Goal: Task Accomplishment & Management: Complete application form

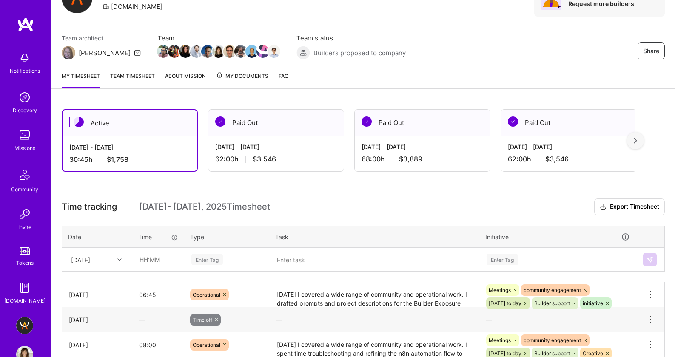
scroll to position [62, 0]
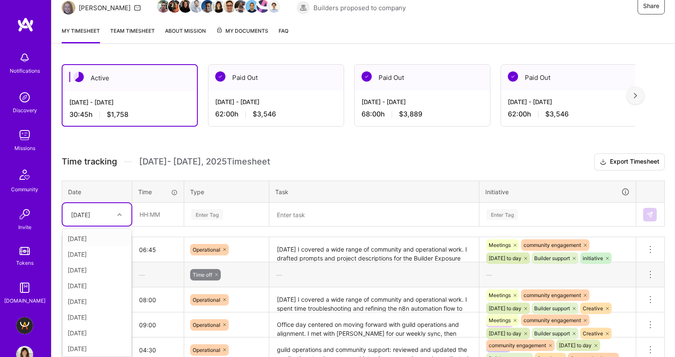
click at [111, 226] on div "option [DATE] focused, 1 of 9. 8 results available. Use Up and Down to choose o…" at bounding box center [96, 214] width 69 height 23
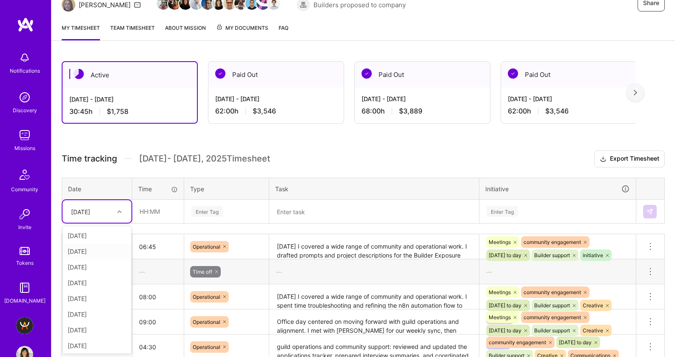
scroll to position [2, 0]
click at [84, 327] on div "[DATE]" at bounding box center [96, 329] width 69 height 16
click at [145, 214] on input "text" at bounding box center [158, 211] width 51 height 23
type input "03:00"
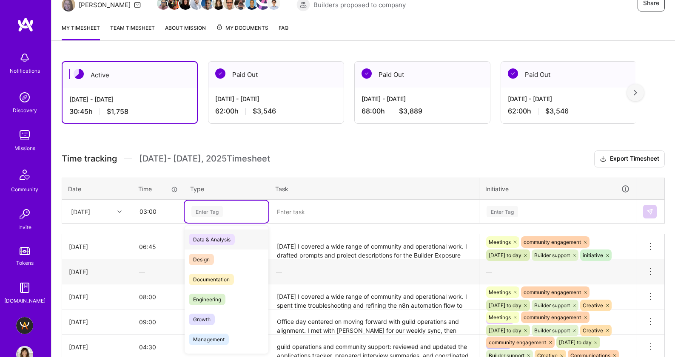
click at [212, 205] on div "Enter Tag" at bounding box center [226, 212] width 84 height 22
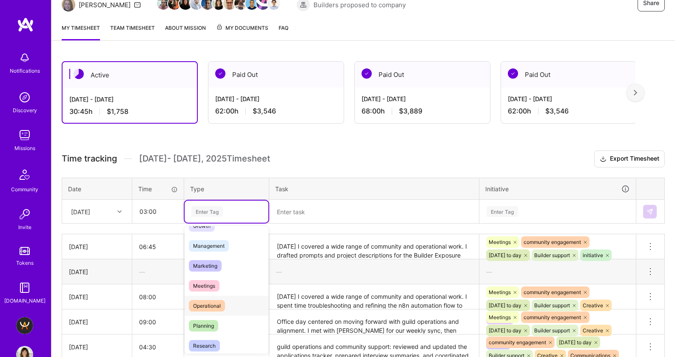
scroll to position [95, 0]
click at [223, 305] on span "Operational" at bounding box center [207, 304] width 36 height 11
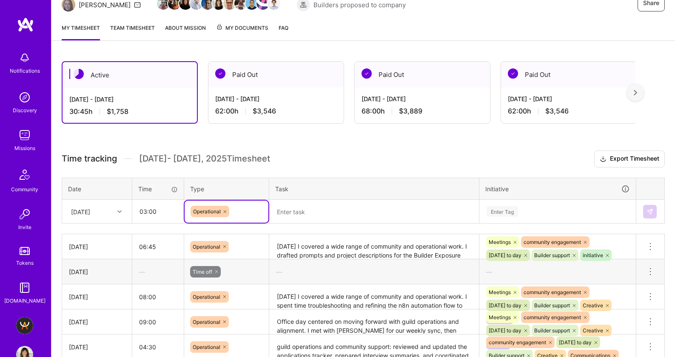
click at [324, 207] on textarea at bounding box center [374, 212] width 208 height 22
paste textarea "ngoing community operations. This included advancing Guild application flow, co…"
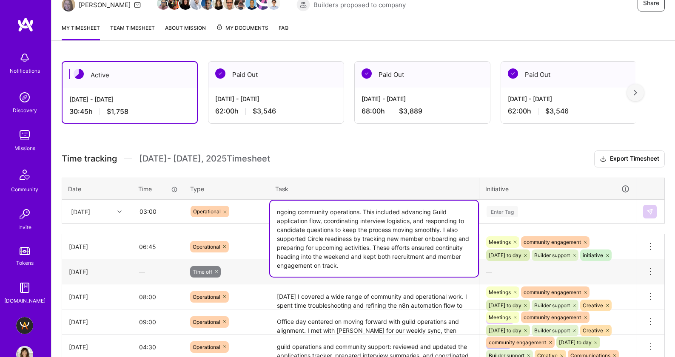
click at [282, 210] on textarea "ngoing community operations. This included advancing Guild application flow, co…" at bounding box center [374, 239] width 208 height 76
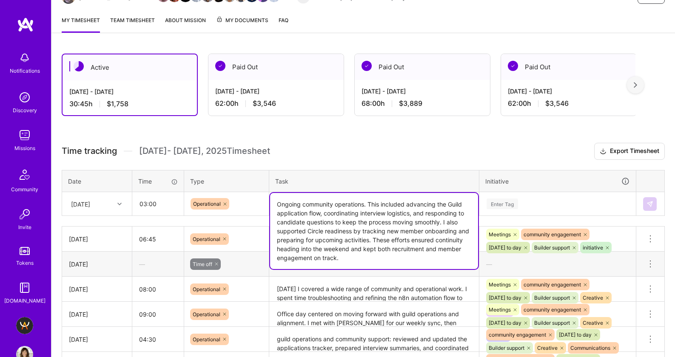
scroll to position [106, 0]
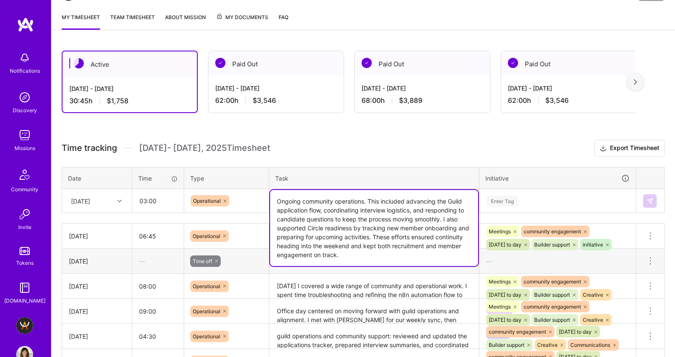
type textarea "Ongoing community operations. This included advancing the Guild application flo…"
click at [500, 199] on div "Enter Tag" at bounding box center [558, 201] width 156 height 22
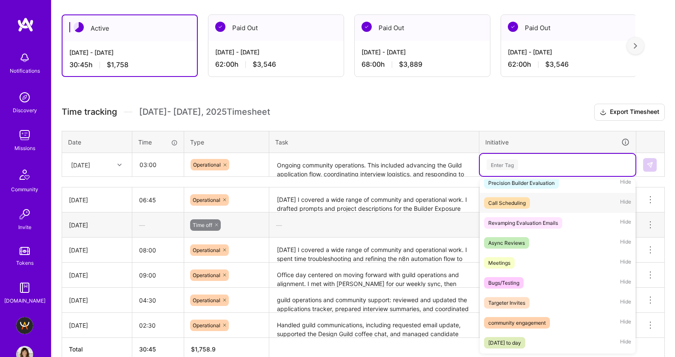
scroll to position [79, 0]
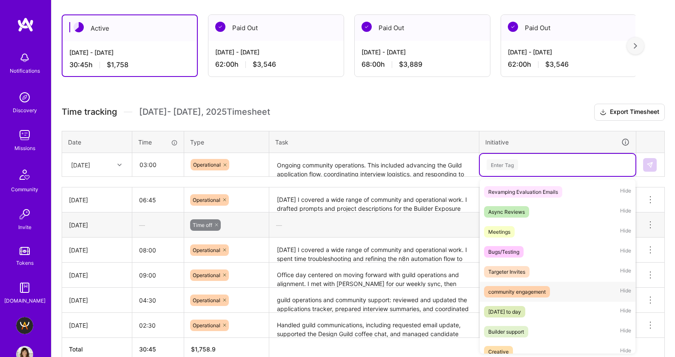
click at [527, 290] on div "community engagement" at bounding box center [516, 291] width 57 height 9
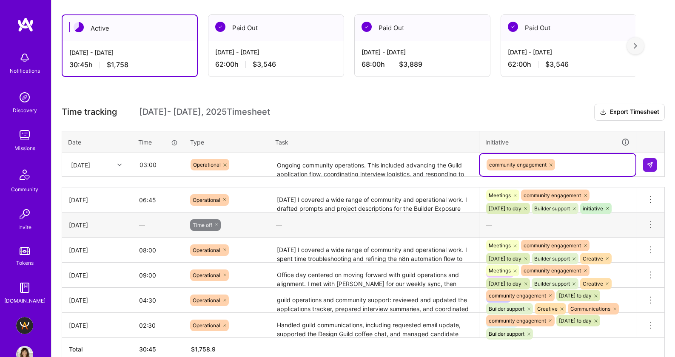
click at [593, 167] on div "community engagement" at bounding box center [557, 164] width 144 height 13
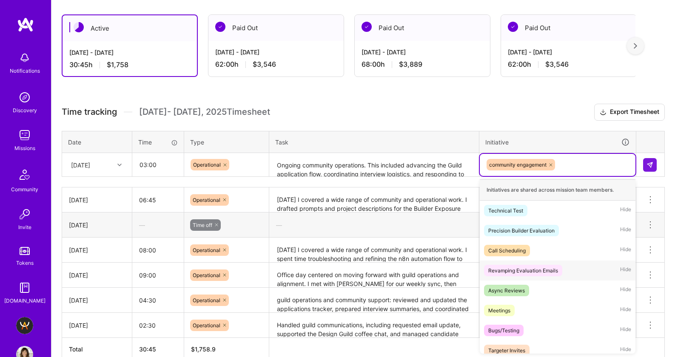
scroll to position [84, 0]
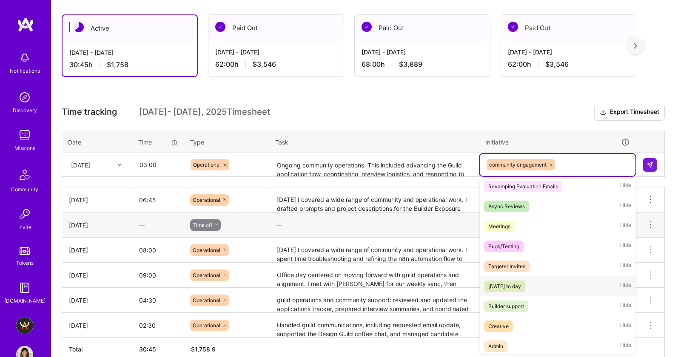
click at [521, 284] on div "[DATE] to day" at bounding box center [504, 286] width 33 height 9
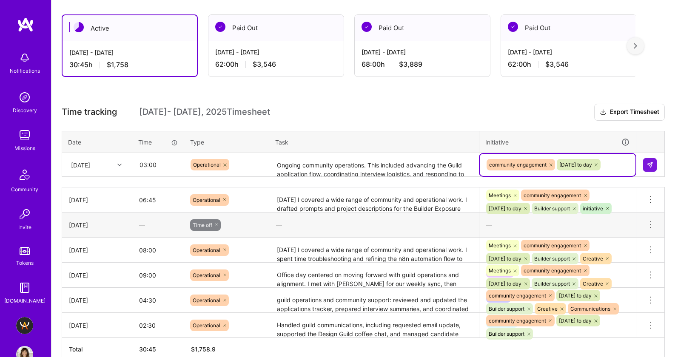
click at [602, 166] on input "text" at bounding box center [601, 164] width 1 height 9
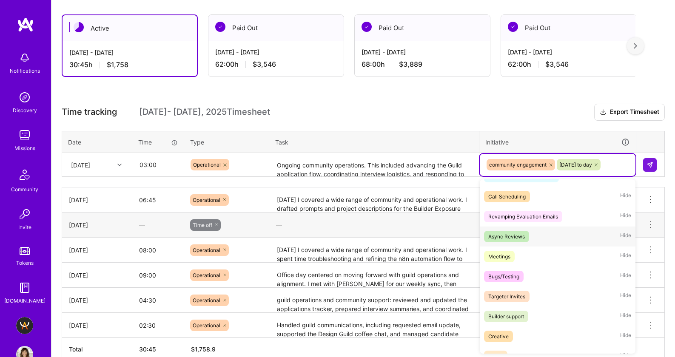
scroll to position [76, 0]
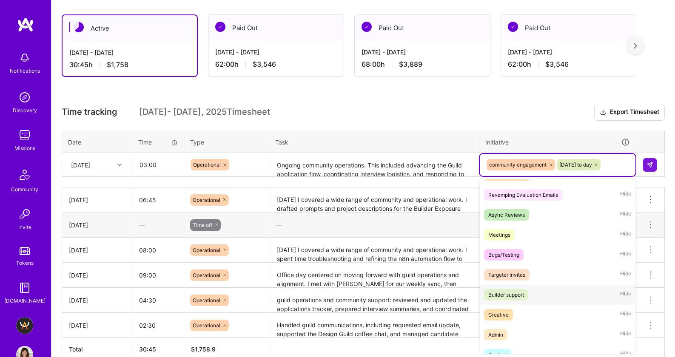
click at [524, 297] on div "Builder support" at bounding box center [506, 294] width 36 height 9
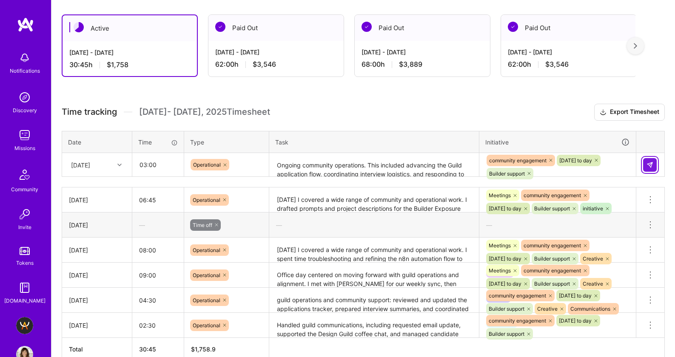
click at [647, 169] on button at bounding box center [650, 165] width 14 height 14
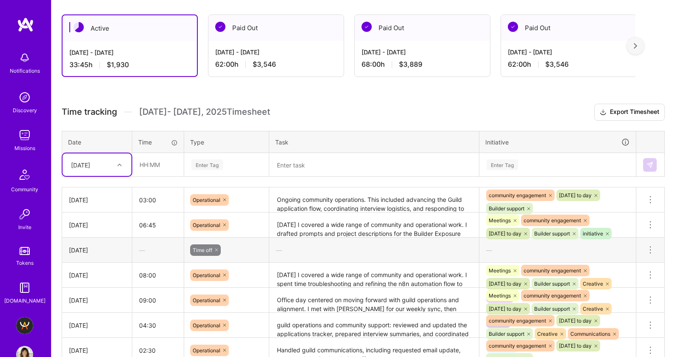
click at [109, 165] on div "[DATE]" at bounding box center [90, 165] width 47 height 14
click at [82, 280] on div "[DATE]" at bounding box center [96, 282] width 69 height 16
click at [206, 165] on div "Enter Tag" at bounding box center [206, 164] width 31 height 13
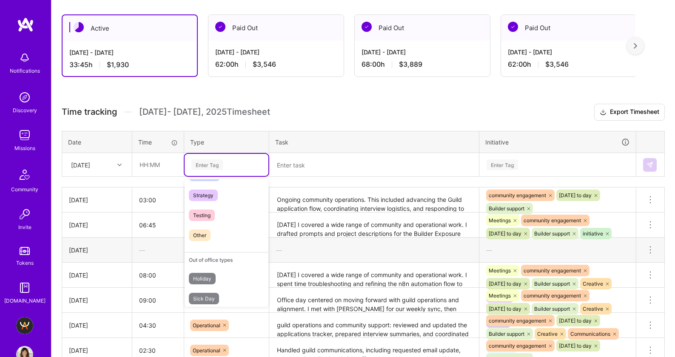
scroll to position [242, 0]
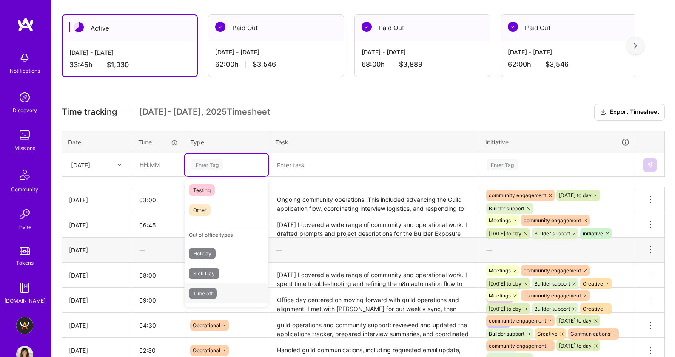
click at [211, 293] on span "Time off" at bounding box center [203, 293] width 28 height 11
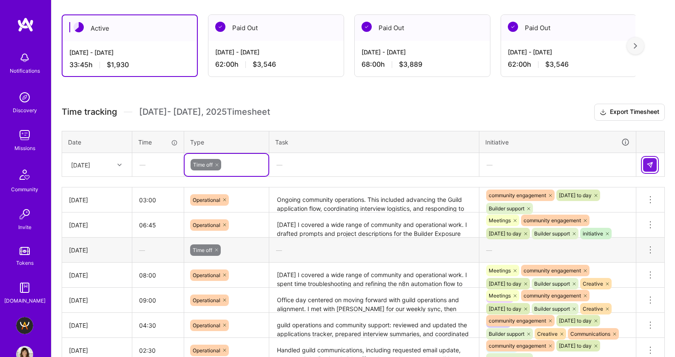
click at [650, 164] on img at bounding box center [649, 165] width 7 height 7
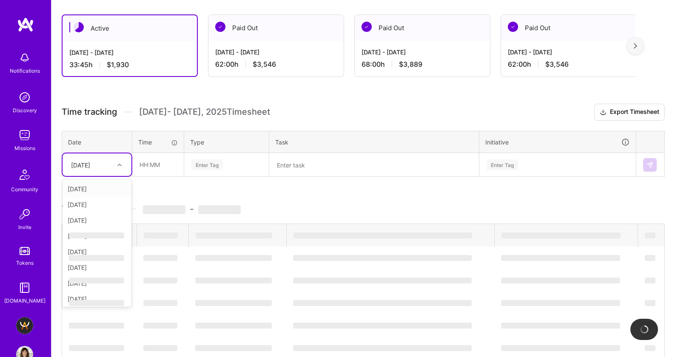
click at [111, 159] on div "[DATE]" at bounding box center [90, 165] width 47 height 14
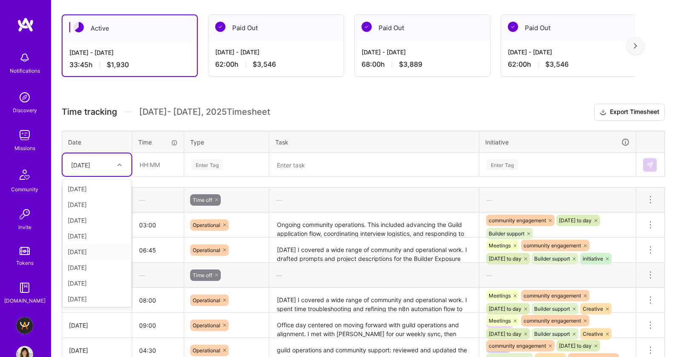
scroll to position [2, 0]
click at [90, 297] on div "[DATE]" at bounding box center [96, 297] width 69 height 16
click at [148, 167] on input "text" at bounding box center [158, 164] width 51 height 23
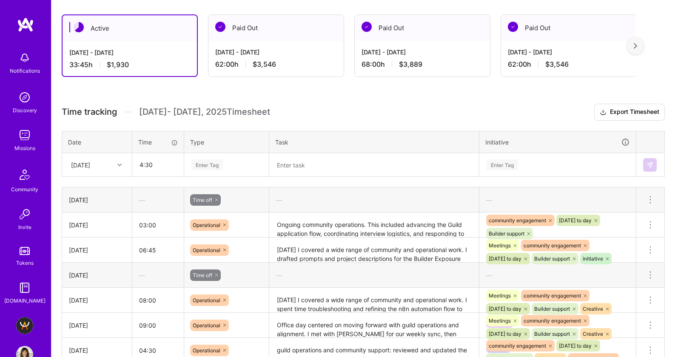
type input "04:30"
click at [212, 165] on div "Enter Tag" at bounding box center [206, 164] width 31 height 13
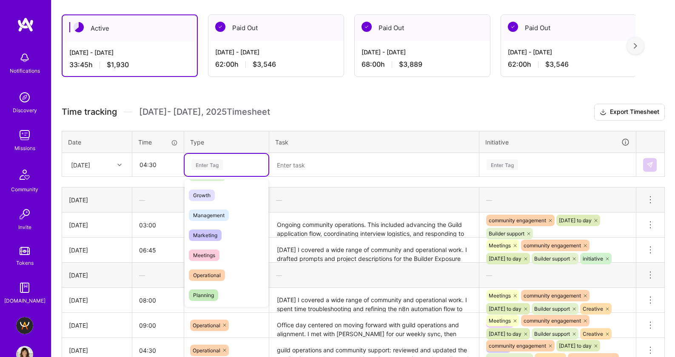
scroll to position [79, 0]
click at [216, 272] on span "Operational" at bounding box center [207, 273] width 36 height 11
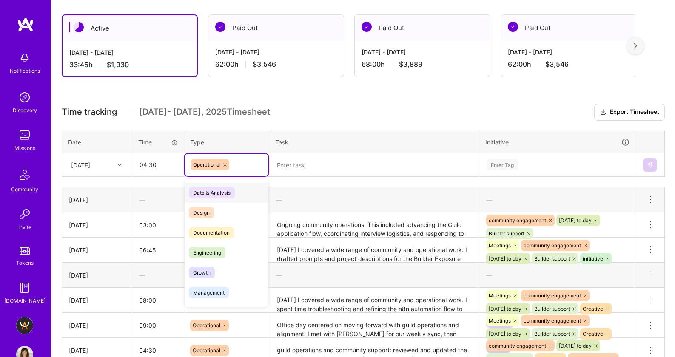
click at [224, 166] on icon at bounding box center [224, 164] width 5 height 5
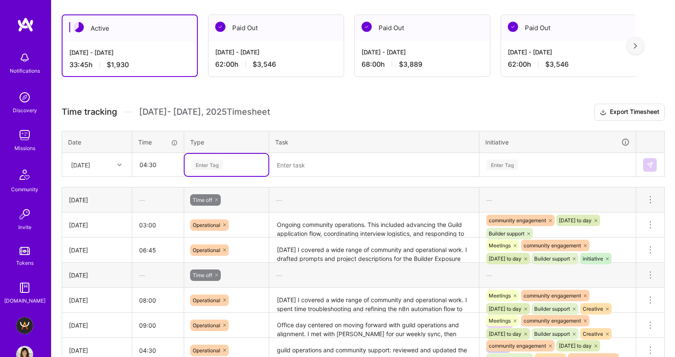
click at [213, 163] on div "Enter Tag" at bounding box center [206, 164] width 31 height 13
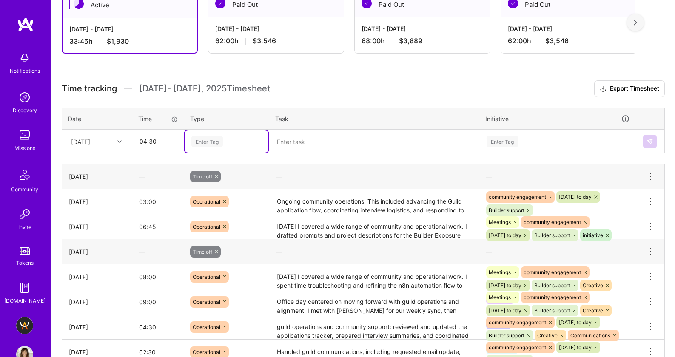
scroll to position [192, 0]
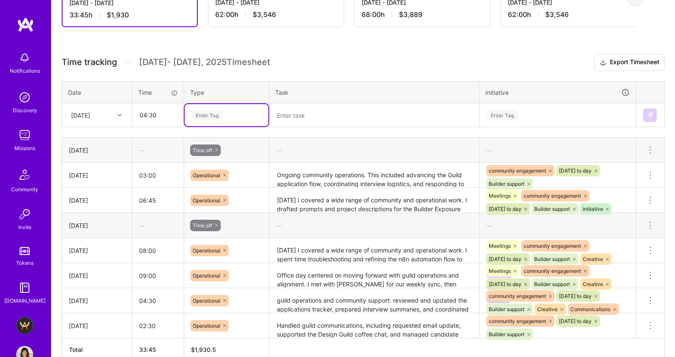
click at [220, 123] on div "Enter Tag" at bounding box center [226, 115] width 84 height 22
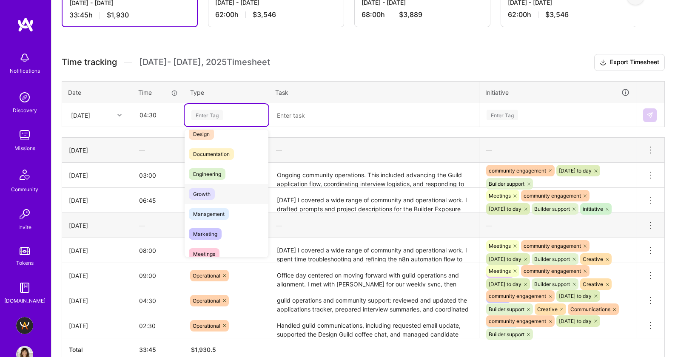
scroll to position [86, 0]
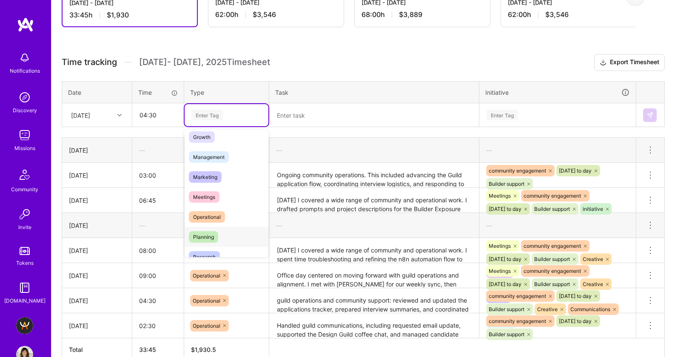
click at [206, 240] on span "Planning" at bounding box center [203, 236] width 29 height 11
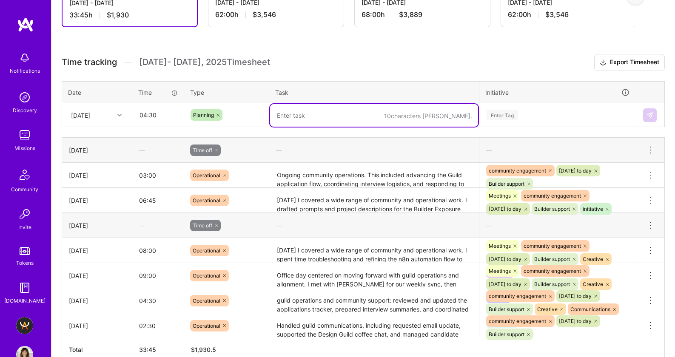
click at [306, 115] on textarea at bounding box center [374, 115] width 208 height 23
paste textarea "[DATE] across core community operations and project work. I continued building …"
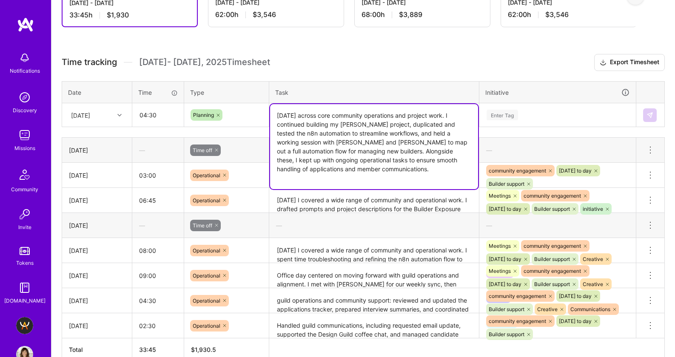
click at [283, 116] on textarea "[DATE] across core community operations and project work. I continued building …" at bounding box center [374, 146] width 208 height 85
click at [365, 107] on textarea "i worled across core community operations and project work. I continued buildin…" at bounding box center [374, 146] width 208 height 85
click at [285, 117] on textarea "i worled across core community operations and project work. I continued buildin…" at bounding box center [374, 146] width 208 height 85
click at [288, 114] on textarea "i worled across core community operations and project work. I continued buildin…" at bounding box center [374, 146] width 208 height 85
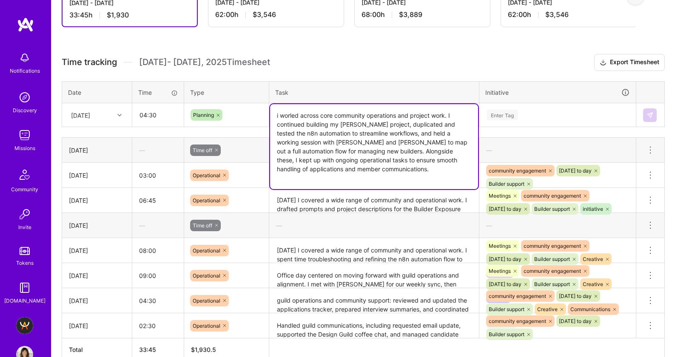
click at [346, 138] on textarea "i worled across core community operations and project work. I continued buildin…" at bounding box center [374, 146] width 208 height 85
click at [283, 116] on textarea "i worled across core community operations and project work. I continued buildin…" at bounding box center [374, 146] width 208 height 85
click at [296, 118] on textarea "i worled across core community operations and project work. I continued buildin…" at bounding box center [374, 146] width 208 height 85
click at [298, 117] on textarea "i worled across core community operations and project work. I continued buildin…" at bounding box center [374, 146] width 208 height 85
click at [392, 130] on textarea "i worked across core community operations and project work. I continued buildin…" at bounding box center [374, 146] width 208 height 85
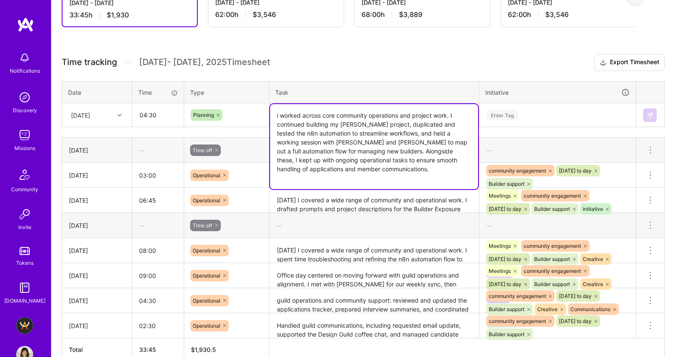
click at [275, 115] on textarea "i worked across core community operations and project work. I continued buildin…" at bounding box center [374, 146] width 208 height 85
click at [401, 164] on textarea "i worked across core community operations and project work. I continued buildin…" at bounding box center [374, 146] width 208 height 85
click at [369, 149] on textarea "i worked across core community operations and project work. I continued buildin…" at bounding box center [374, 146] width 208 height 85
click at [281, 151] on textarea "i worked across core community operations and project work. I continued buildin…" at bounding box center [374, 146] width 208 height 85
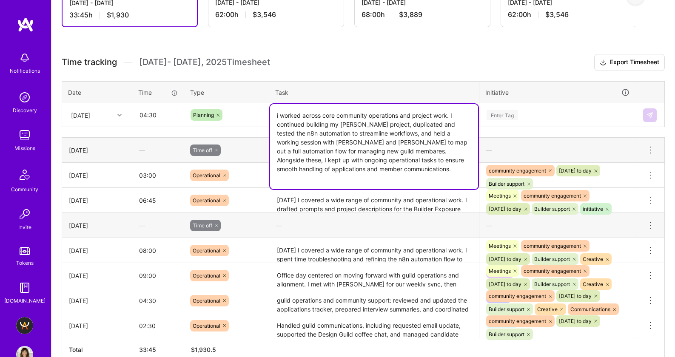
click at [332, 153] on textarea "i worked across core community operations and project work. I continued buildin…" at bounding box center [374, 146] width 208 height 85
click at [291, 157] on textarea "i worked across core community operations and project work. I continued buildin…" at bounding box center [374, 146] width 208 height 85
click at [300, 154] on textarea "i worked across core community operations and project work. I continued buildin…" at bounding box center [374, 146] width 208 height 85
click at [383, 148] on textarea "i worked across core community operations and project work. I continued buildin…" at bounding box center [374, 146] width 208 height 85
click at [275, 115] on textarea "i worked across core community operations and project work. I continued buildin…" at bounding box center [374, 146] width 208 height 85
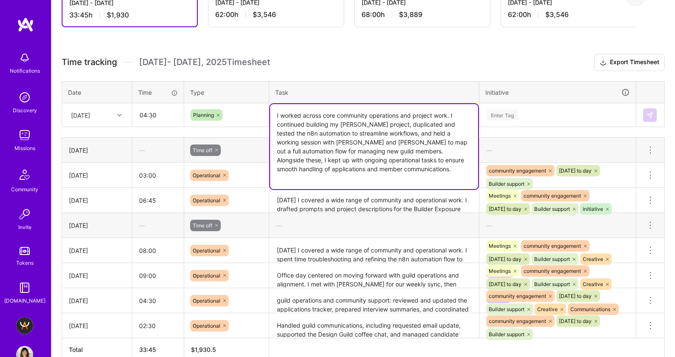
type textarea "I worked across core community operations and project work. I continued buildin…"
click at [525, 116] on div "Enter Tag" at bounding box center [557, 115] width 144 height 11
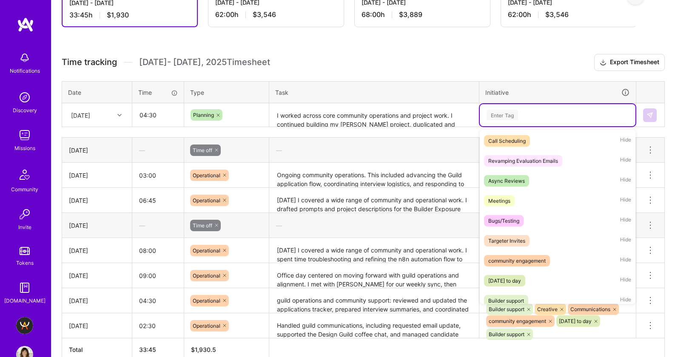
scroll to position [103, 0]
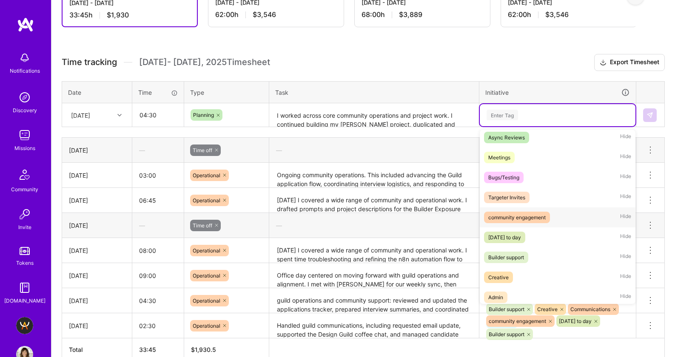
click at [543, 210] on div "community engagement Hide" at bounding box center [558, 217] width 156 height 20
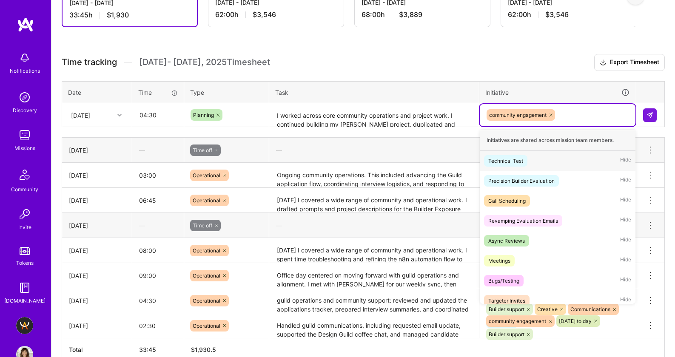
click at [594, 108] on div "community engagement" at bounding box center [558, 115] width 156 height 22
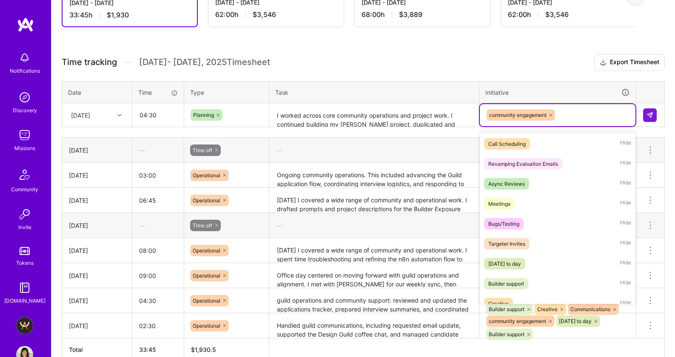
scroll to position [91, 0]
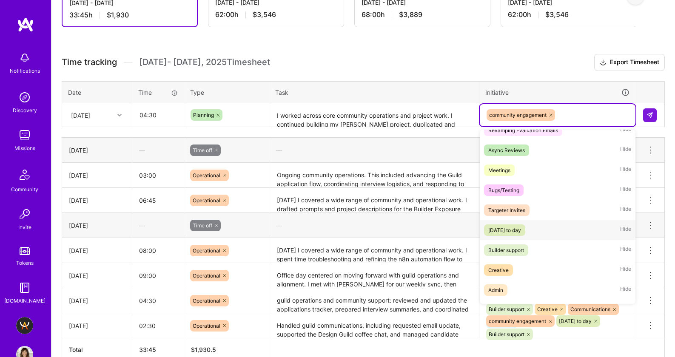
click at [521, 232] on div "[DATE] to day" at bounding box center [504, 230] width 33 height 9
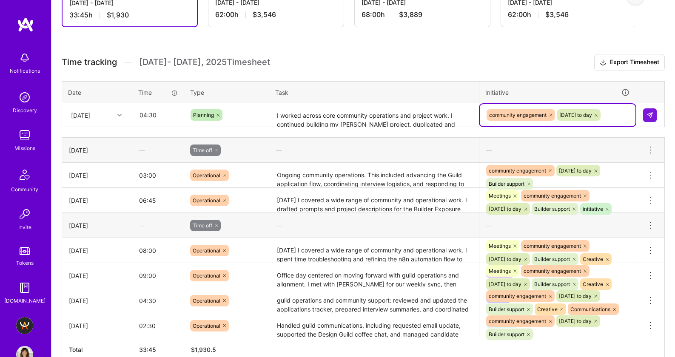
click at [624, 111] on div "community engagement [DATE] to day" at bounding box center [557, 114] width 144 height 13
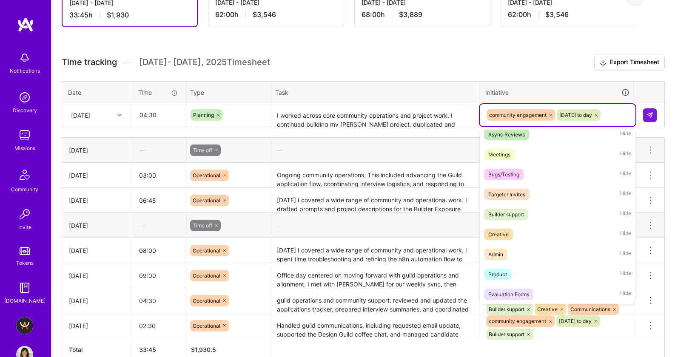
scroll to position [141, 0]
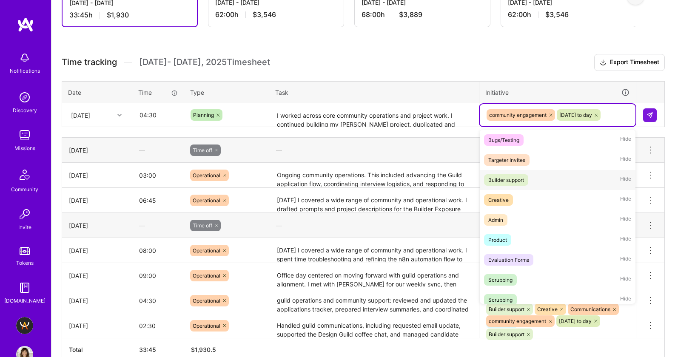
click at [527, 175] on span "Builder support" at bounding box center [506, 179] width 44 height 11
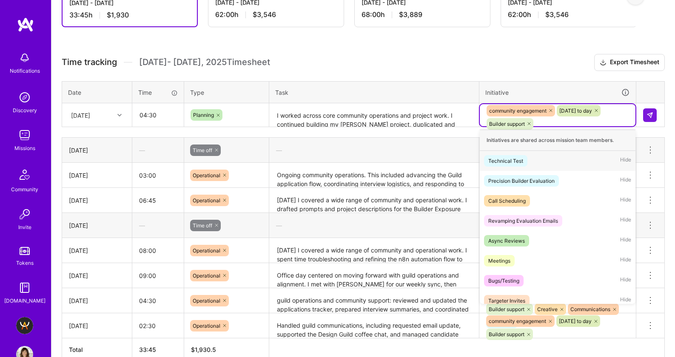
click at [585, 121] on div "community engagement [DATE] to day Builder support" at bounding box center [557, 117] width 144 height 26
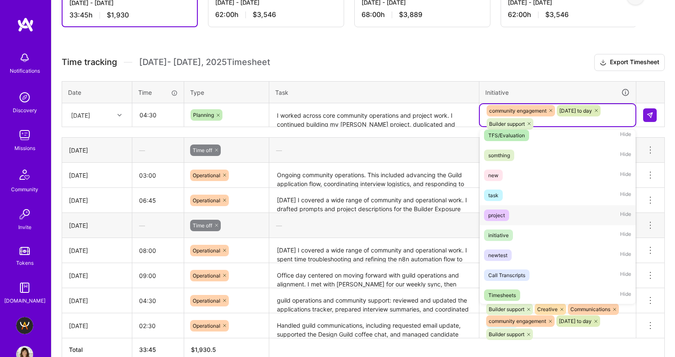
scroll to position [338, 0]
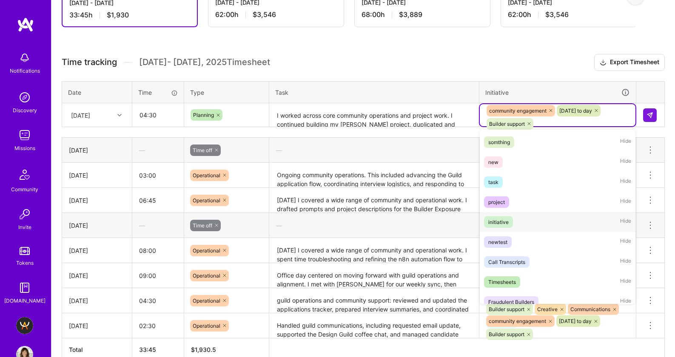
click at [512, 223] on span "initiative" at bounding box center [498, 221] width 29 height 11
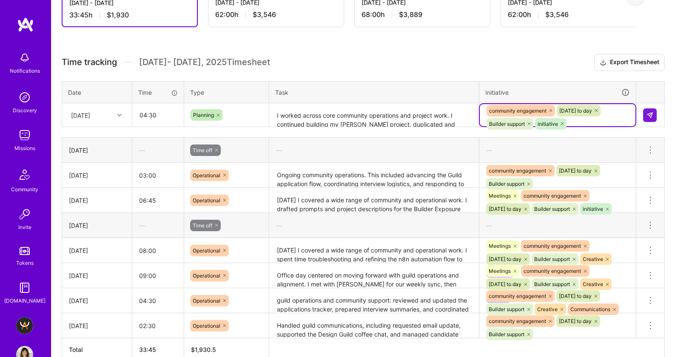
click at [585, 124] on div "community engagement [DATE] to day Builder support initiative" at bounding box center [557, 117] width 144 height 26
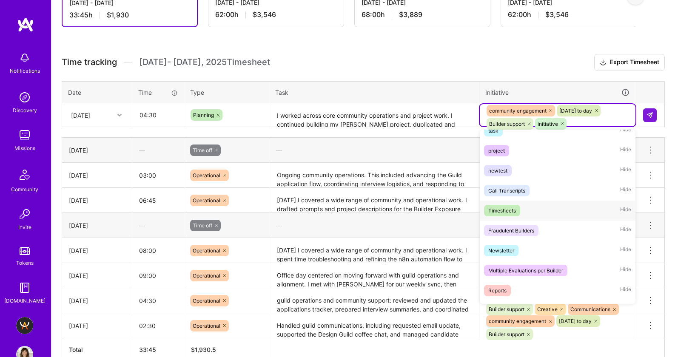
scroll to position [394, 0]
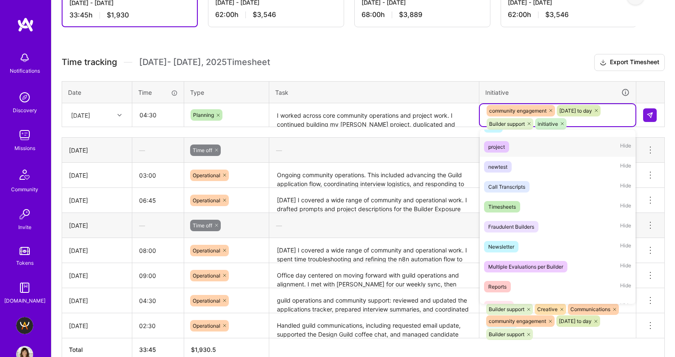
click at [520, 148] on div "project Hide" at bounding box center [558, 147] width 156 height 20
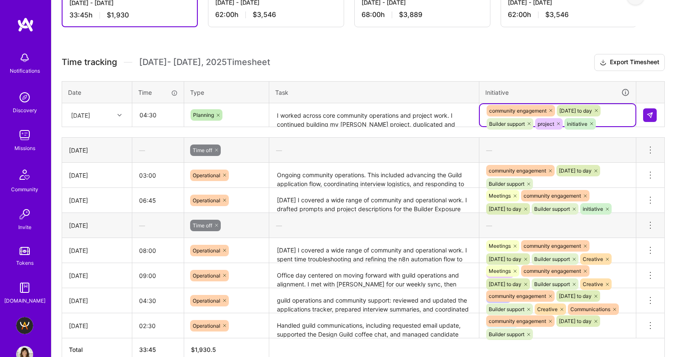
click at [627, 120] on div "community engagement [DATE] to day Builder support project initiative" at bounding box center [557, 117] width 144 height 26
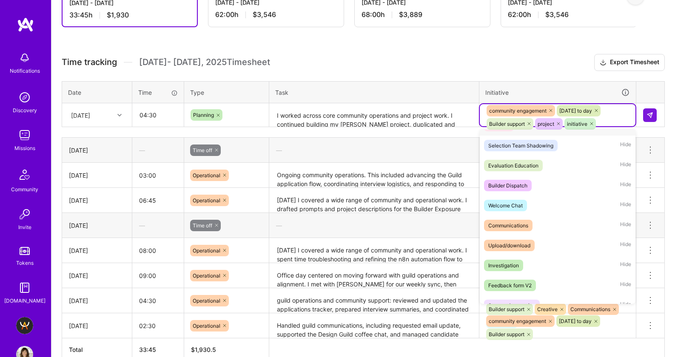
scroll to position [558, 0]
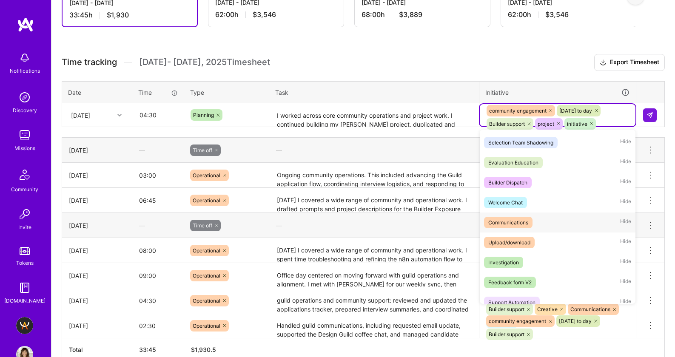
click at [528, 223] on span "Communications" at bounding box center [508, 222] width 48 height 11
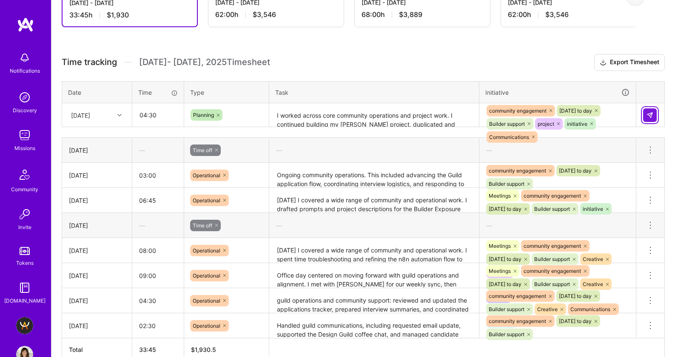
click at [654, 115] on button at bounding box center [650, 115] width 14 height 14
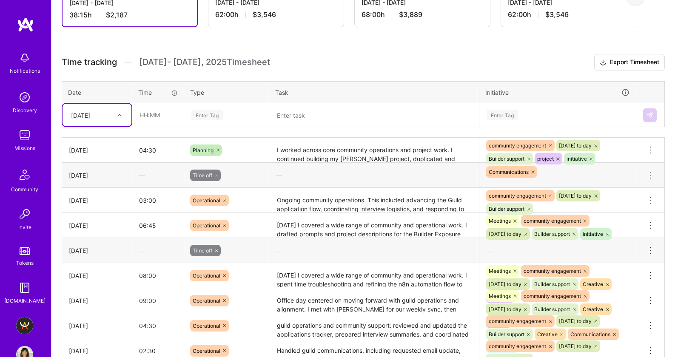
click at [623, 155] on div "community engagement [DATE] to day Builder support project initiative Communica…" at bounding box center [557, 159] width 145 height 40
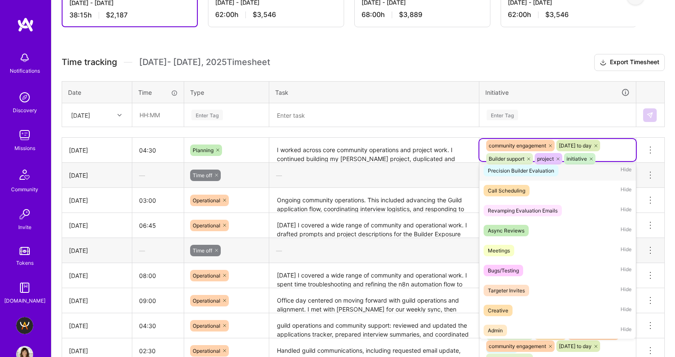
scroll to position [44, 0]
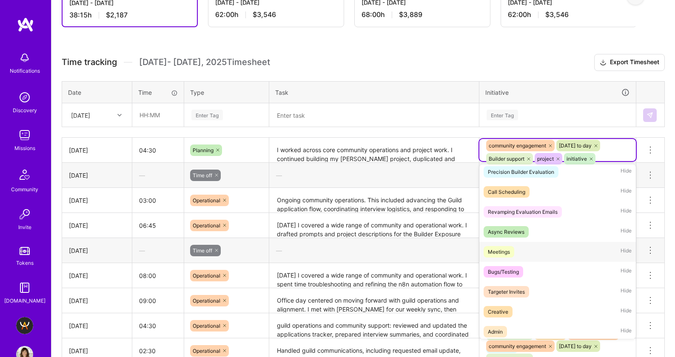
click at [499, 247] on div "Meetings" at bounding box center [499, 251] width 22 height 9
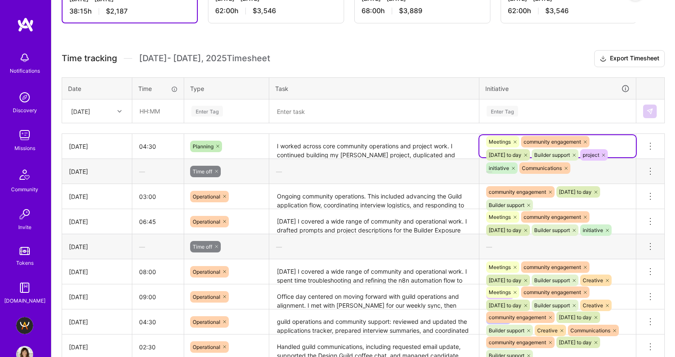
scroll to position [197, 0]
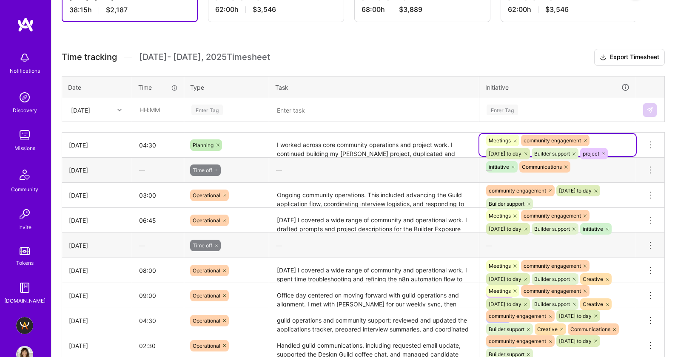
click at [377, 60] on h3 "Time tracking [DATE] - [DATE] Timesheet Export Timesheet" at bounding box center [363, 57] width 603 height 17
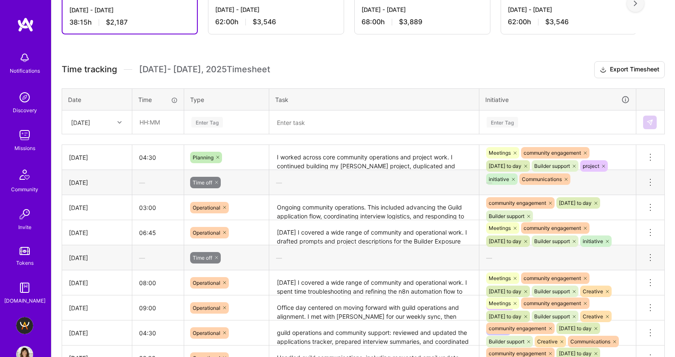
scroll to position [180, 0]
